Goal: Information Seeking & Learning: Understand process/instructions

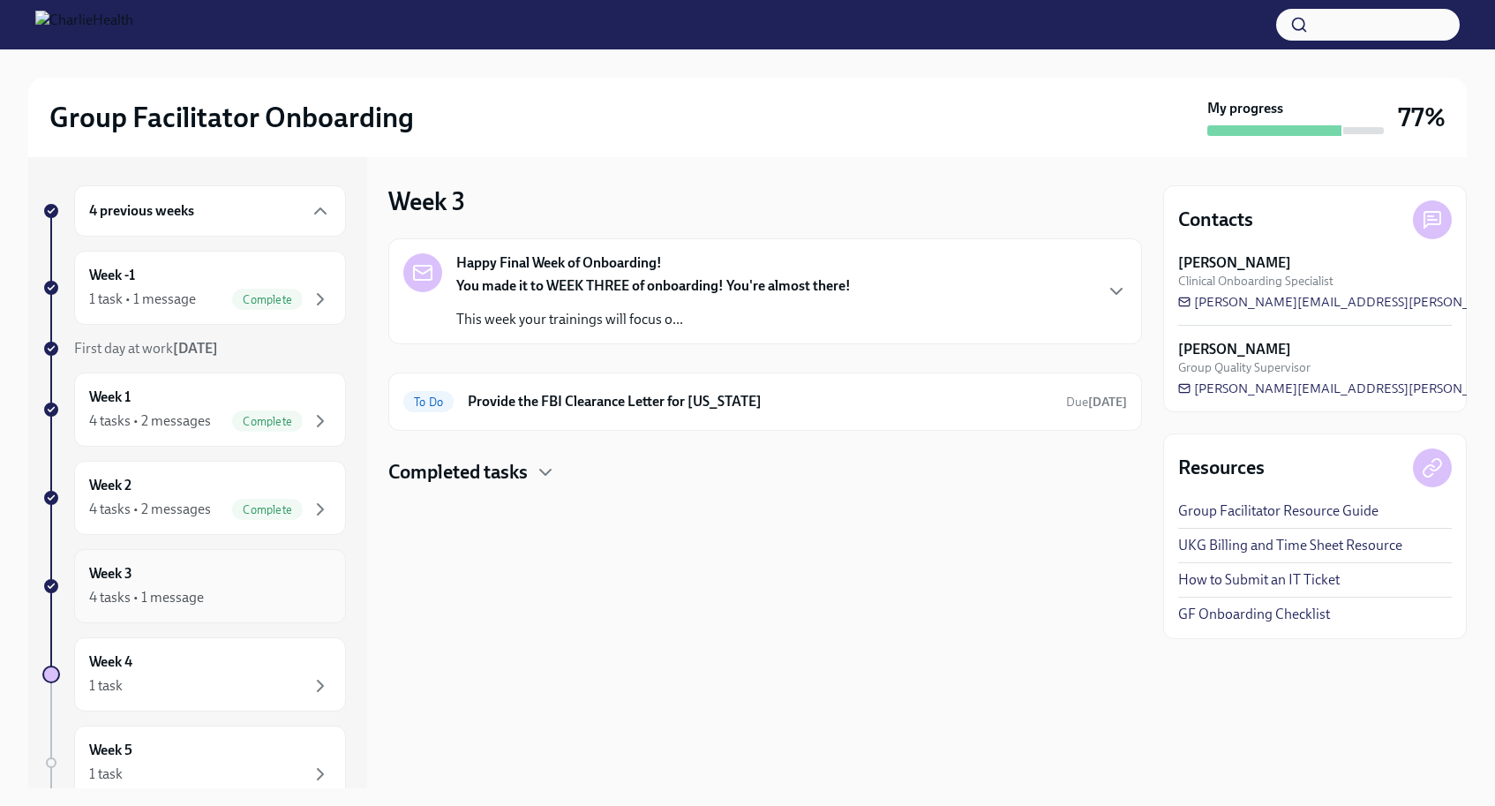
click at [328, 573] on div "Week 3 4 tasks • 1 message" at bounding box center [210, 586] width 242 height 44
click at [562, 314] on p "This week your trainings will focus o..." at bounding box center [653, 319] width 394 height 19
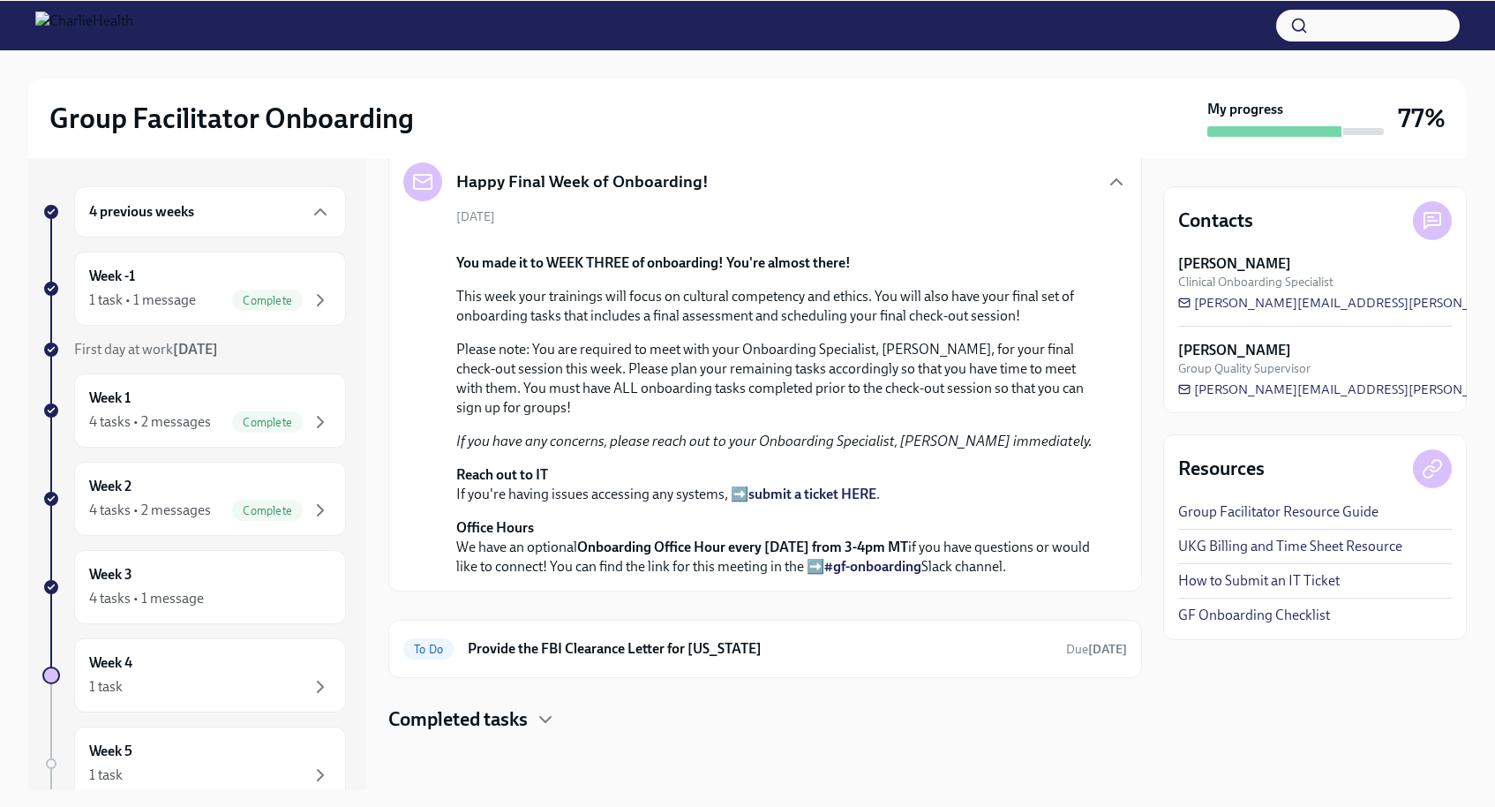
scroll to position [452, 0]
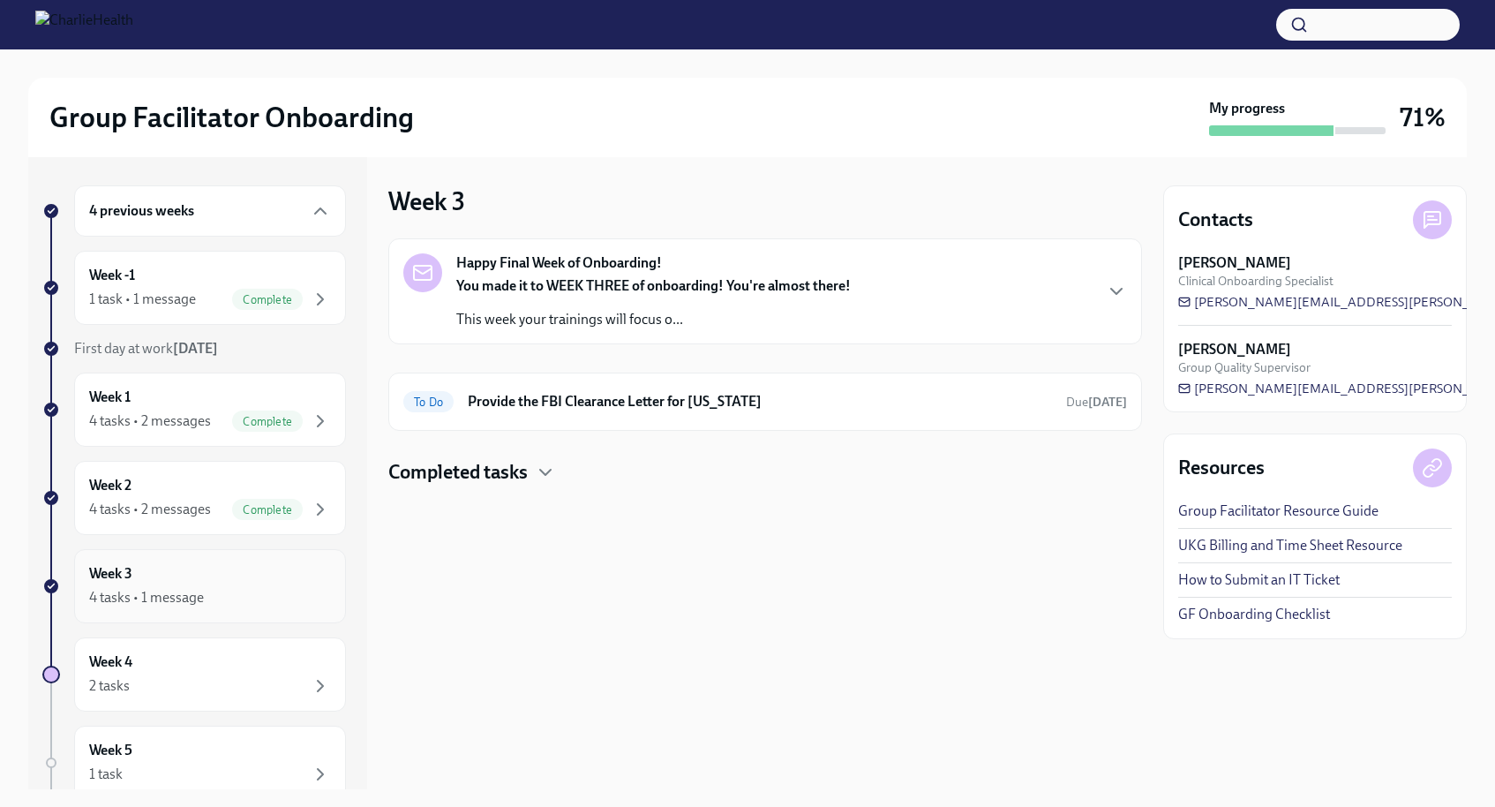
click at [215, 599] on div "4 tasks • 1 message" at bounding box center [210, 597] width 242 height 21
click at [278, 594] on div "4 tasks • 1 message" at bounding box center [210, 597] width 242 height 21
